Goal: Register for event/course

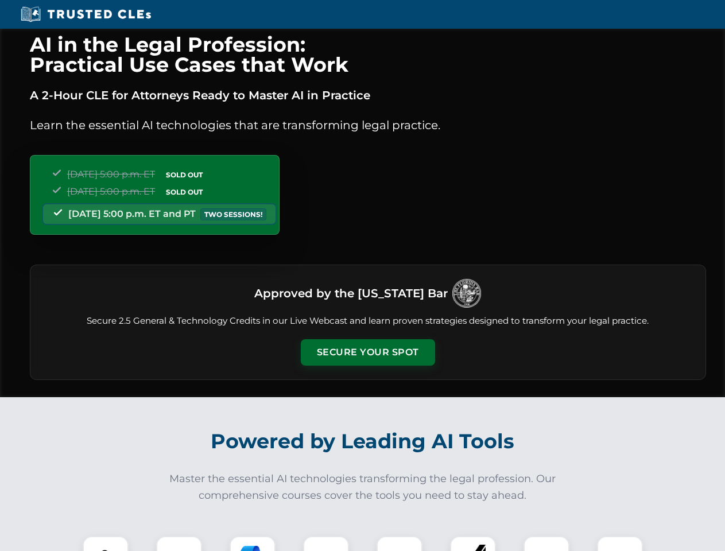
click at [368, 353] on button "Secure Your Spot" at bounding box center [368, 352] width 134 height 26
click at [106, 544] on img at bounding box center [105, 559] width 33 height 33
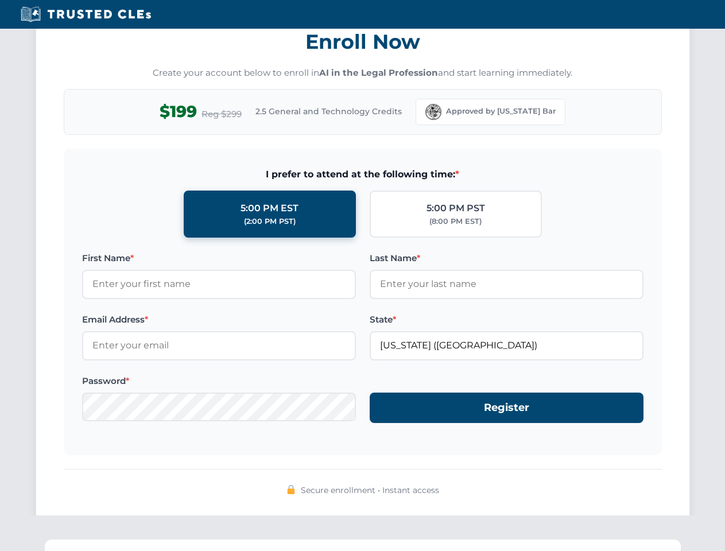
scroll to position [1127, 0]
